Goal: Task Accomplishment & Management: Manage account settings

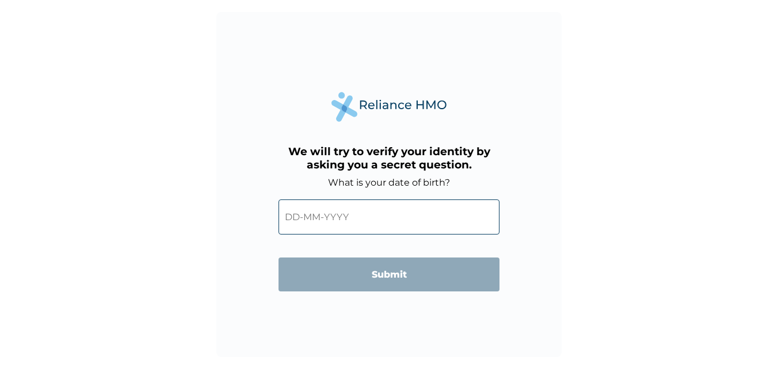
drag, startPoint x: 0, startPoint y: 0, endPoint x: 324, endPoint y: 220, distance: 392.1
click at [324, 220] on input "text" at bounding box center [388, 217] width 221 height 35
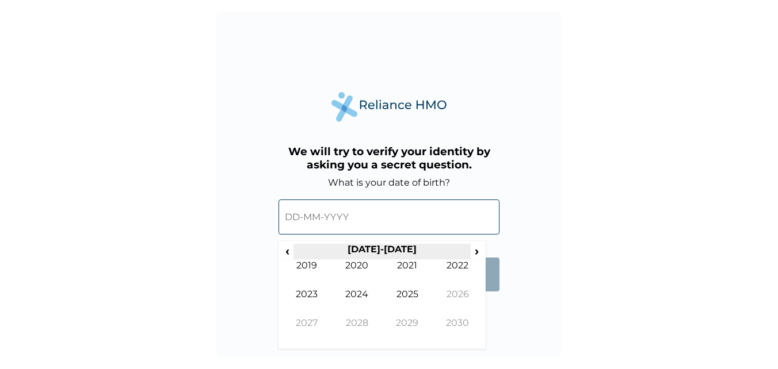
click at [377, 245] on th "[DATE]-[DATE]" at bounding box center [381, 252] width 177 height 16
click at [293, 252] on span "‹" at bounding box center [287, 251] width 12 height 14
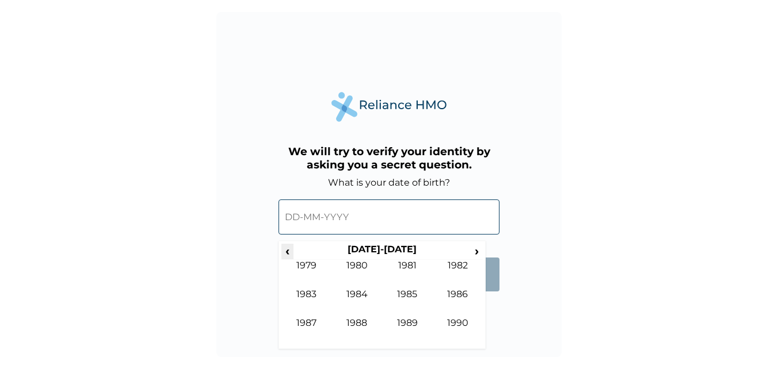
click at [293, 252] on span "‹" at bounding box center [287, 251] width 12 height 14
click at [472, 250] on span "›" at bounding box center [476, 251] width 13 height 14
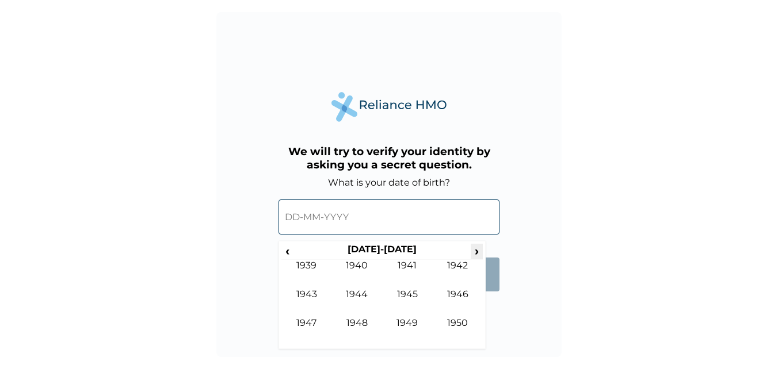
click at [472, 250] on span "›" at bounding box center [476, 251] width 13 height 14
click at [287, 252] on span "‹" at bounding box center [287, 251] width 12 height 14
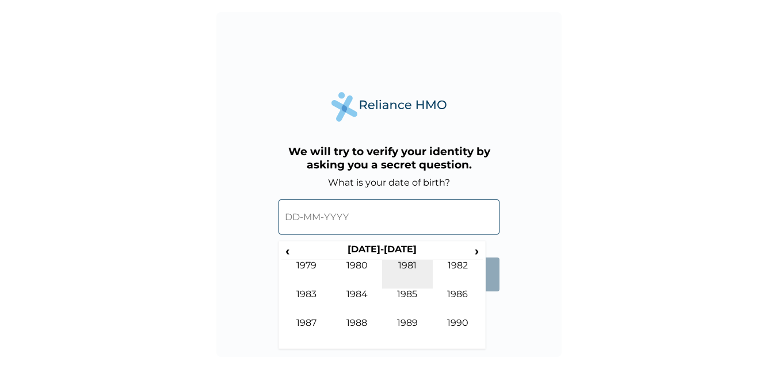
click at [405, 273] on td "1981" at bounding box center [407, 274] width 51 height 29
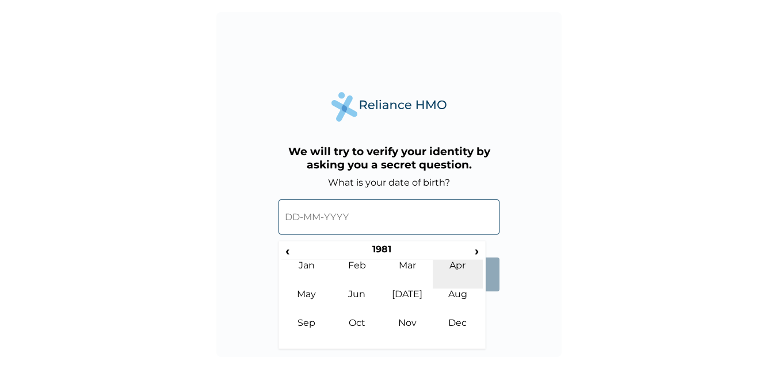
click at [450, 273] on td "Apr" at bounding box center [457, 274] width 51 height 29
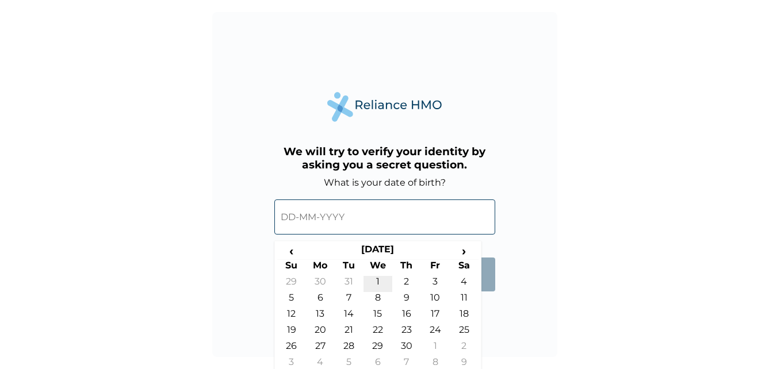
click at [381, 283] on td "1" at bounding box center [377, 284] width 29 height 16
type input "[DATE]"
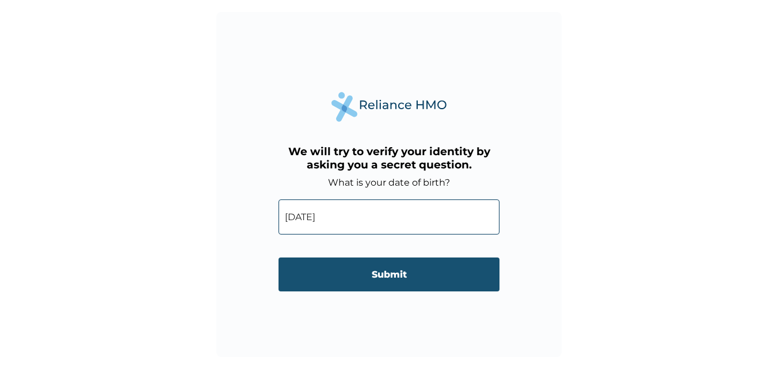
click at [383, 281] on input "Submit" at bounding box center [388, 275] width 221 height 34
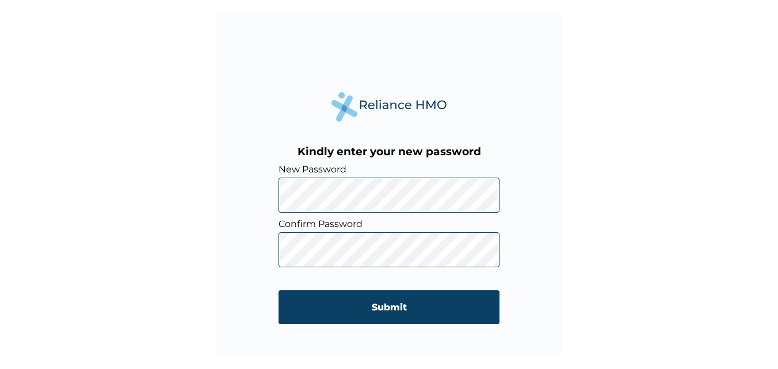
click at [570, 259] on div "Kindly enter your new password New Password Confirm Password Submit" at bounding box center [389, 184] width 778 height 369
click at [568, 254] on div "Kindly enter your new password New Password Confirm Password Submit" at bounding box center [389, 184] width 778 height 369
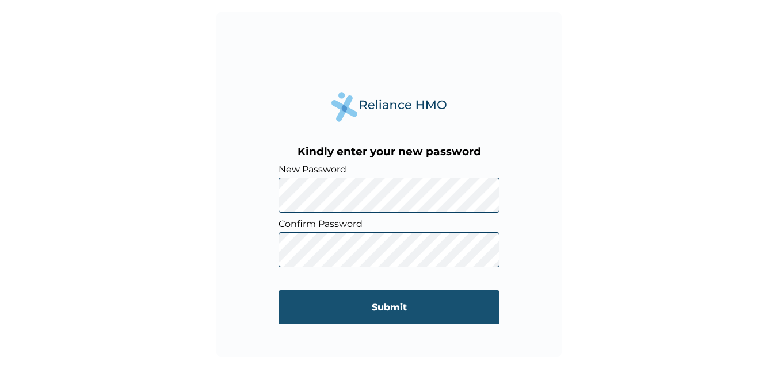
click at [384, 302] on input "Submit" at bounding box center [388, 307] width 221 height 34
